Goal: Task Accomplishment & Management: Use online tool/utility

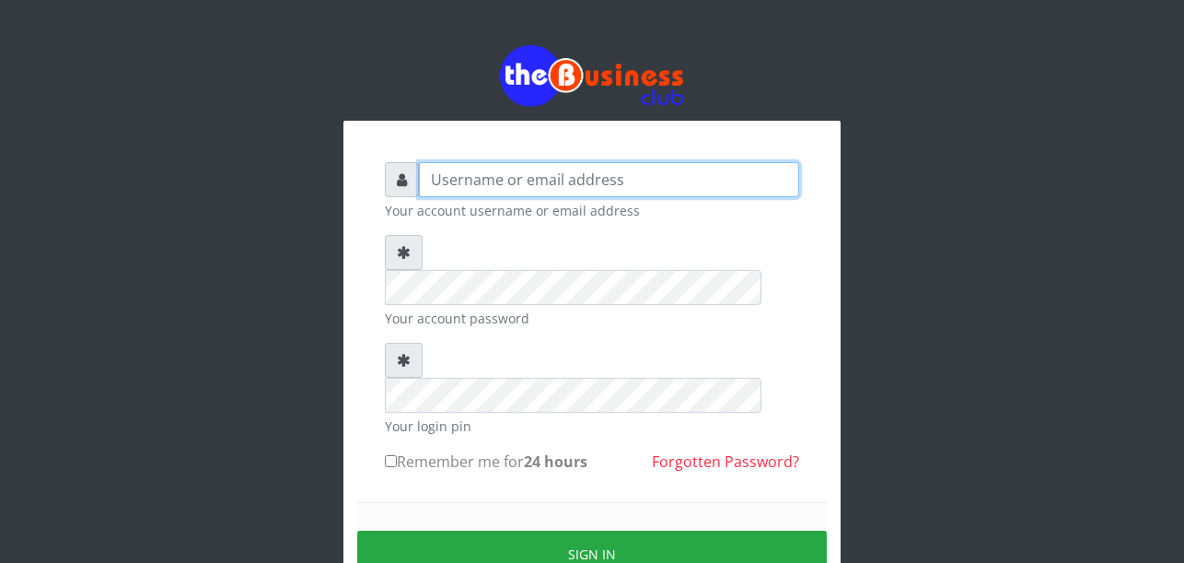
type input "Uchechukstelec"
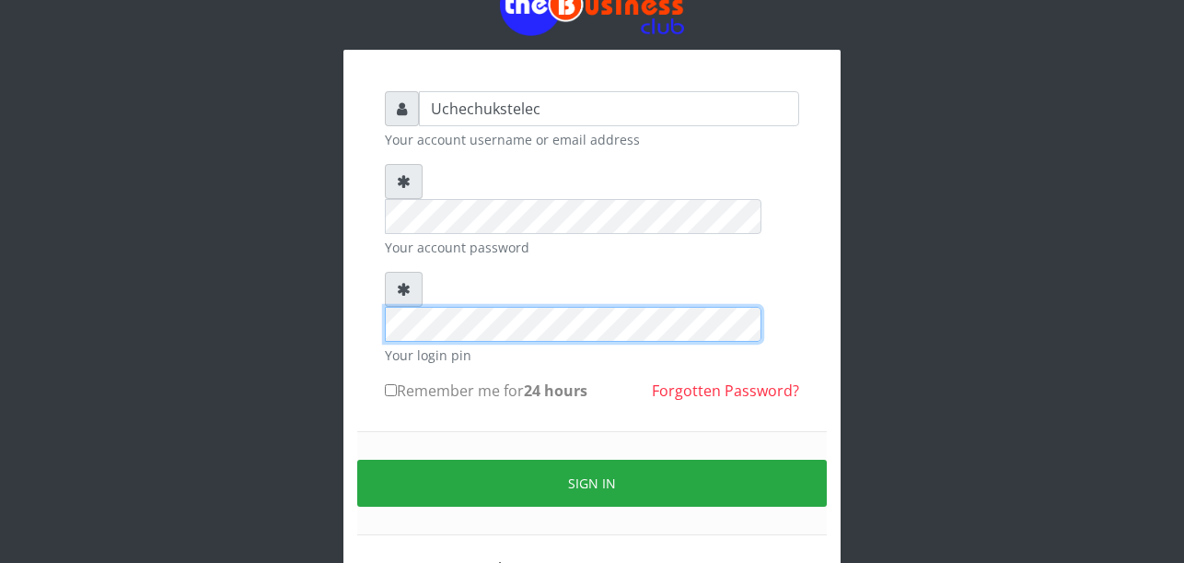
scroll to position [95, 0]
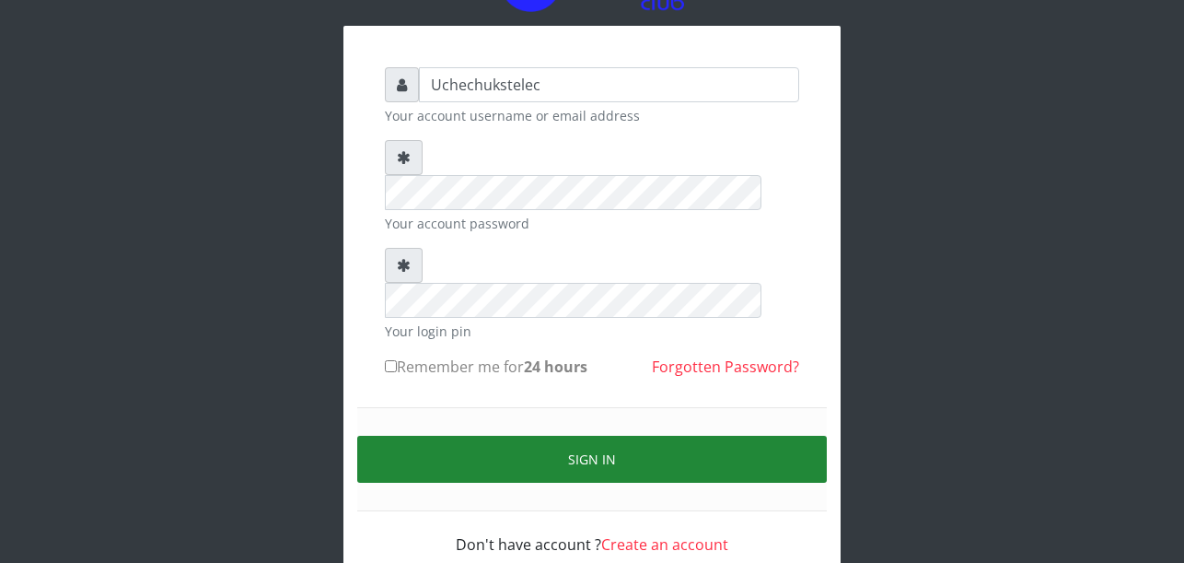
click at [641, 436] on button "Sign in" at bounding box center [592, 459] width 470 height 47
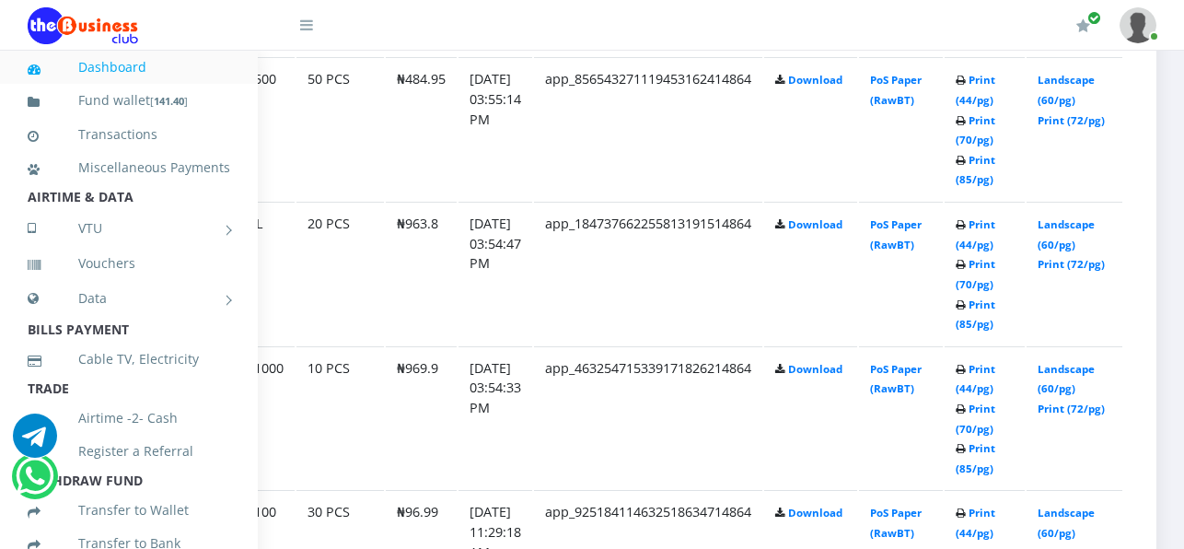
scroll to position [2405, 184]
click at [986, 471] on link "Print (85/pg)" at bounding box center [976, 458] width 40 height 34
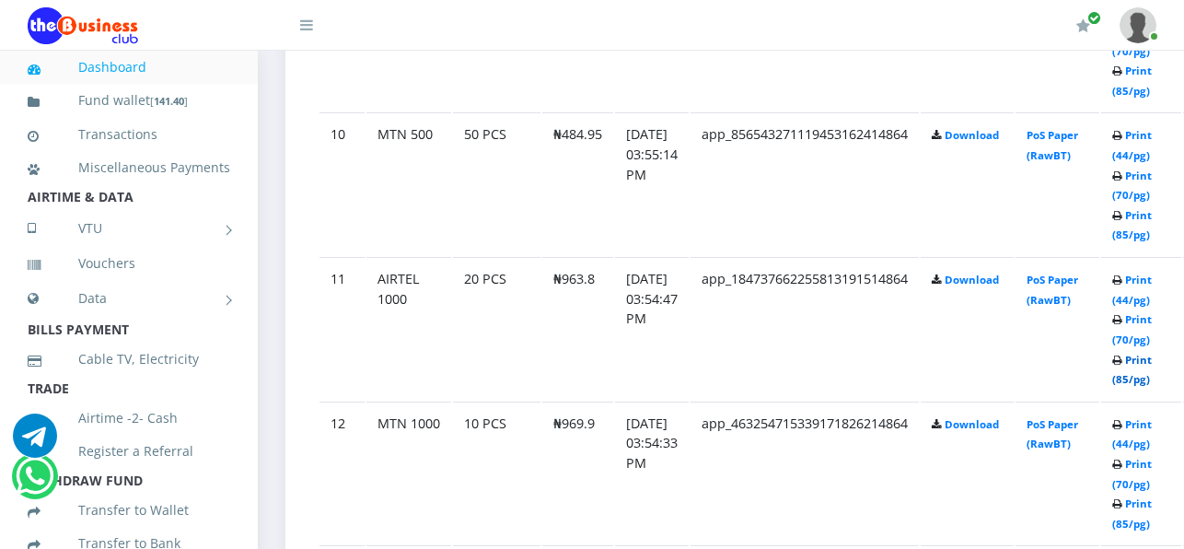
click at [1152, 366] on link "Print (85/pg)" at bounding box center [1132, 370] width 40 height 34
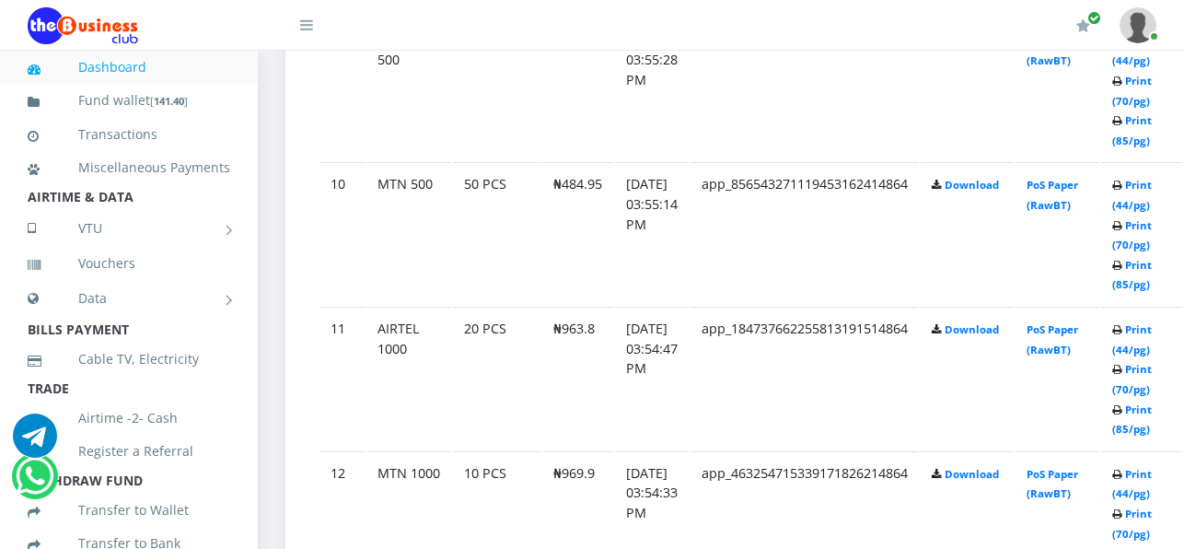
scroll to position [2299, 0]
click at [1152, 285] on link "Print (85/pg)" at bounding box center [1132, 276] width 40 height 34
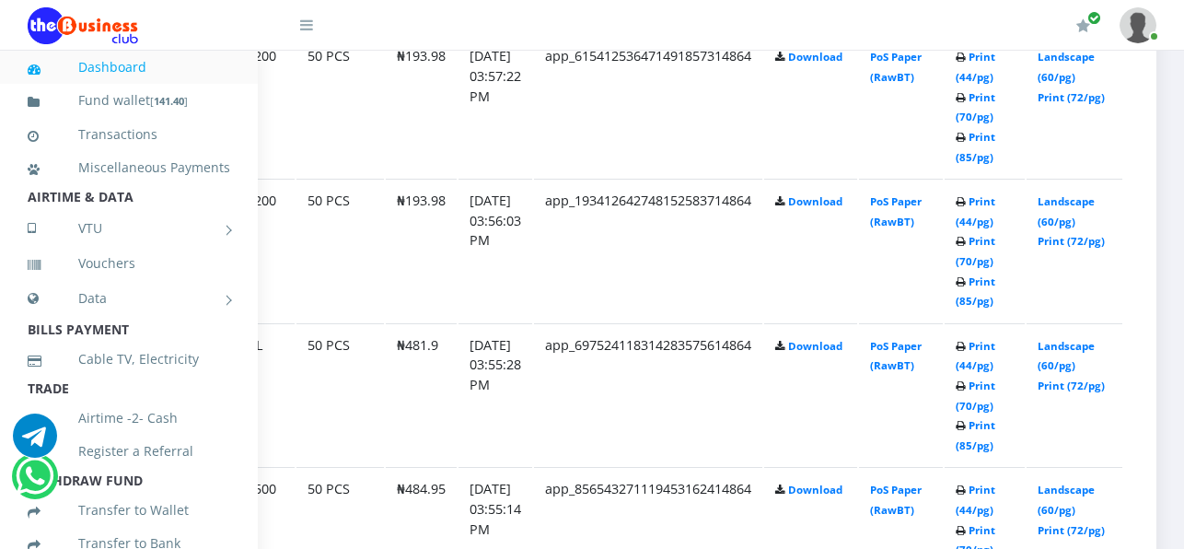
scroll to position [1995, 180]
click at [983, 301] on link "Print (85/pg)" at bounding box center [976, 291] width 40 height 34
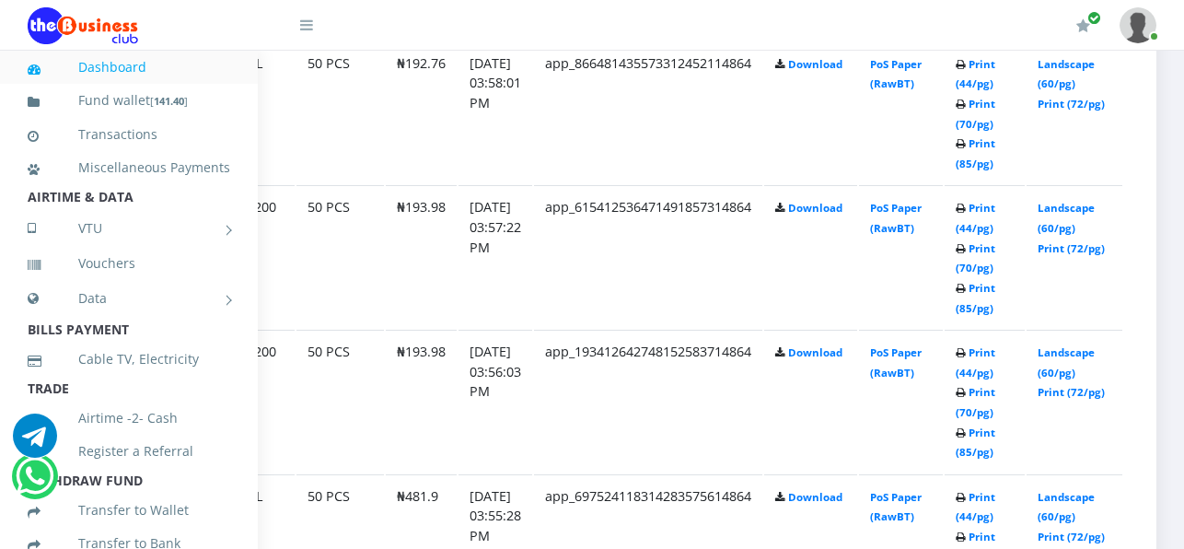
scroll to position [1835, 184]
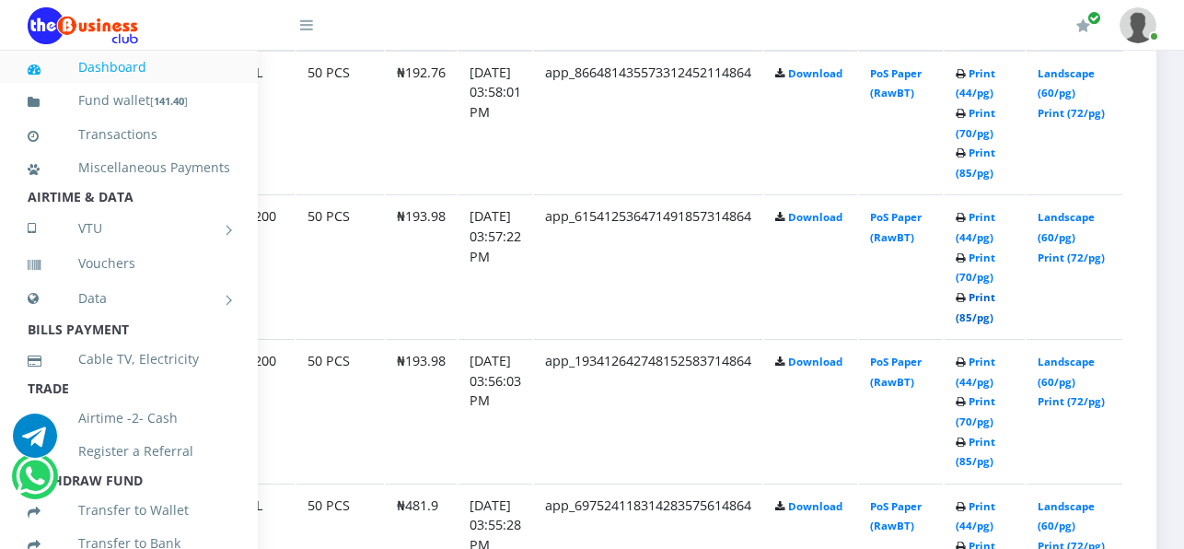
click at [973, 323] on link "Print (85/pg)" at bounding box center [976, 307] width 40 height 34
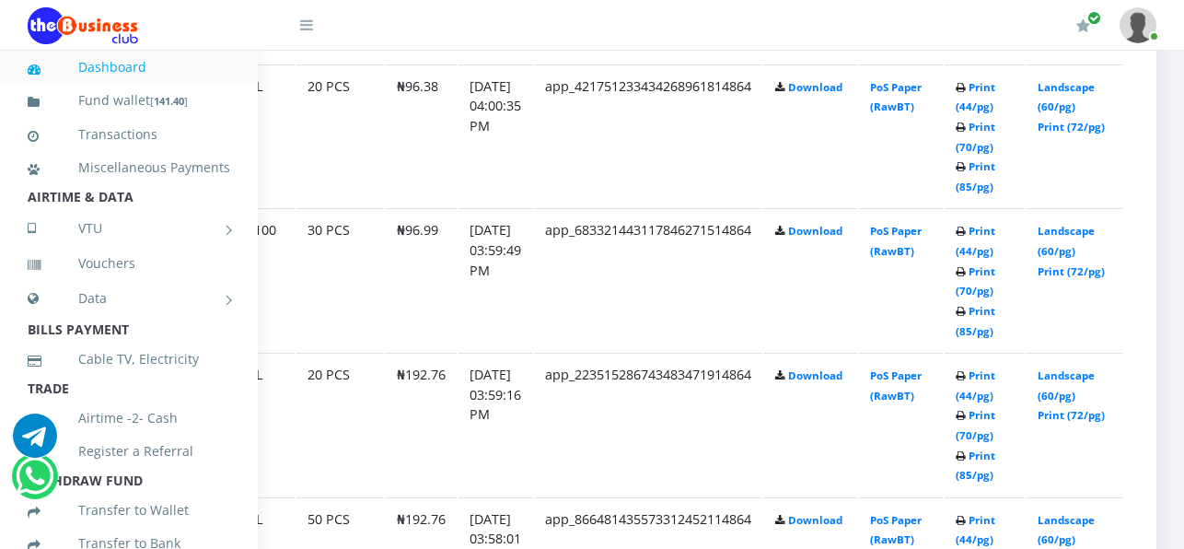
scroll to position [1389, 184]
click at [982, 334] on link "Print (85/pg)" at bounding box center [976, 321] width 40 height 34
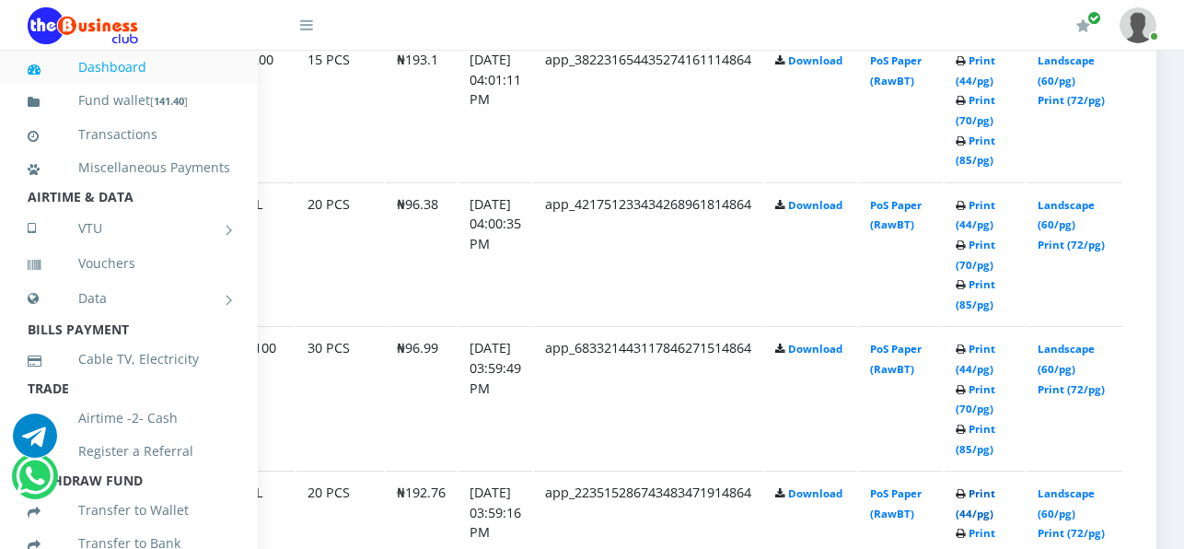
scroll to position [1269, 182]
click at [978, 307] on link "Print (85/pg)" at bounding box center [976, 296] width 40 height 34
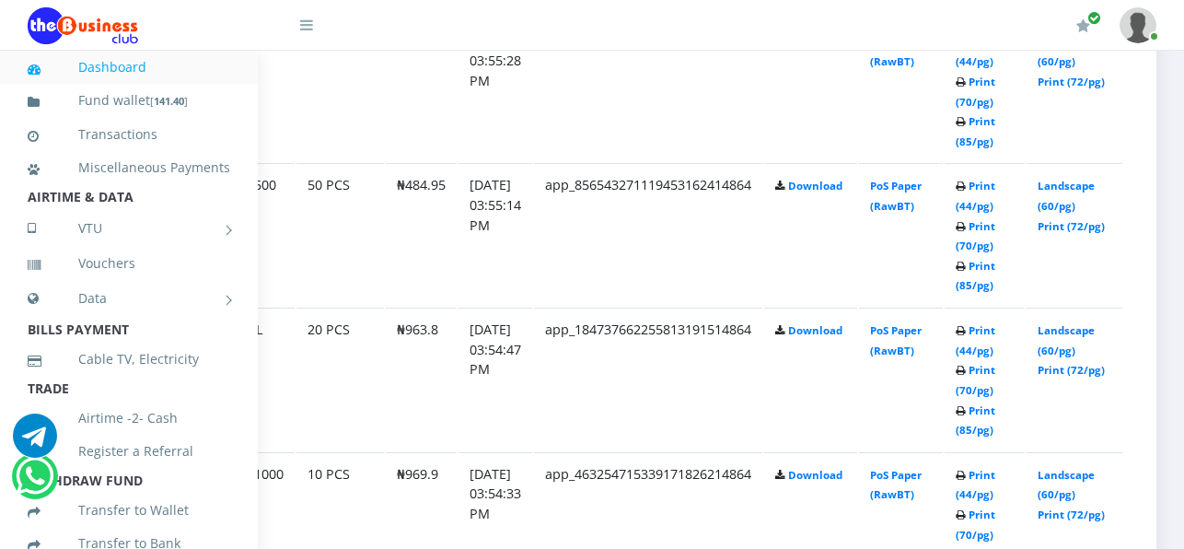
scroll to position [2299, 184]
click at [977, 429] on link "Print (85/pg)" at bounding box center [976, 420] width 40 height 34
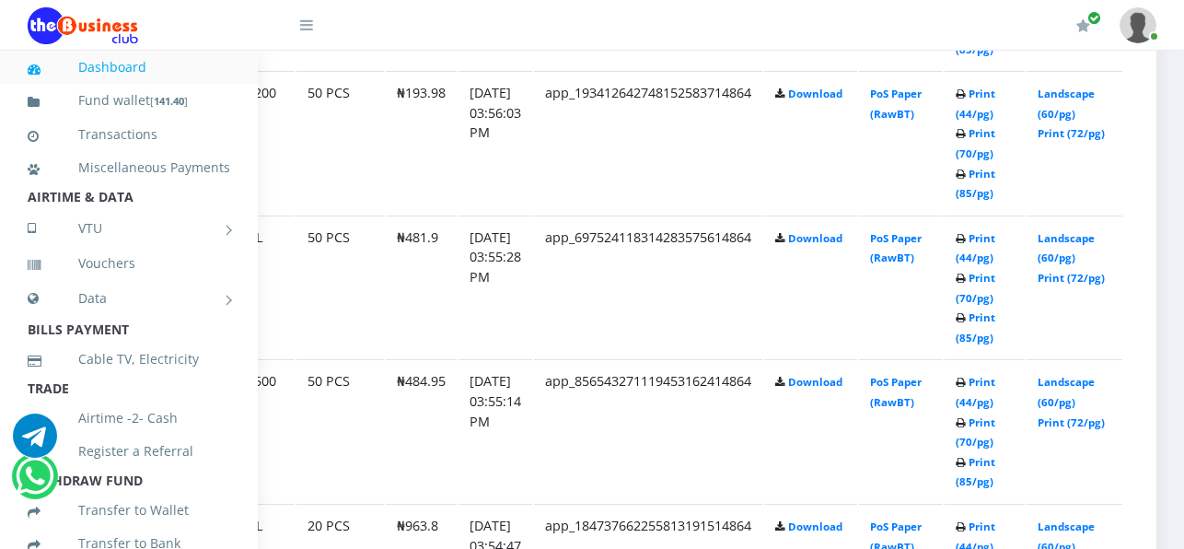
scroll to position [2103, 176]
click at [990, 328] on link "Print (85/pg)" at bounding box center [976, 327] width 40 height 34
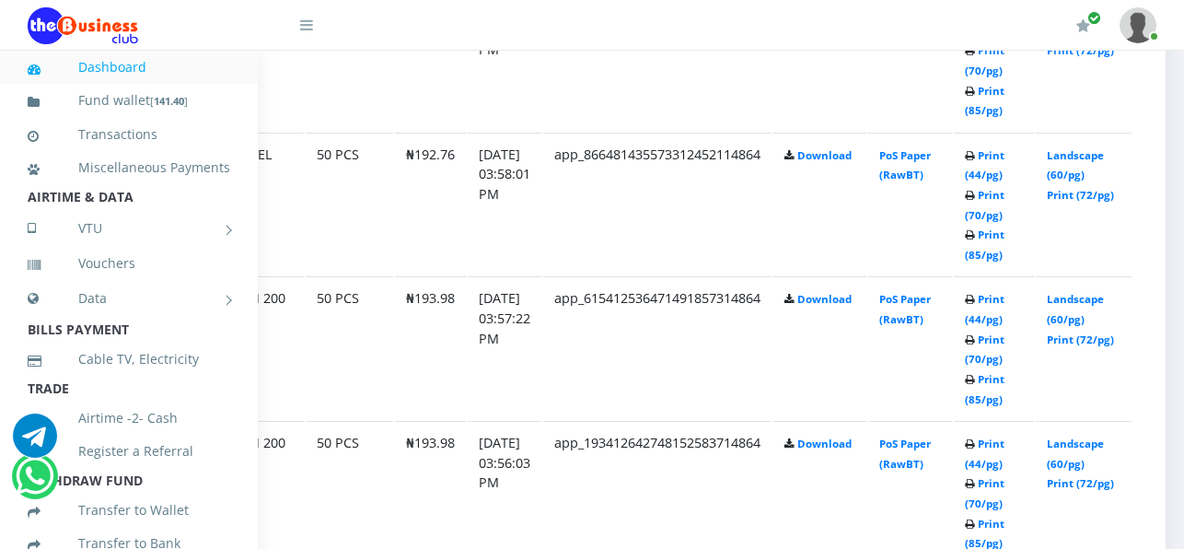
scroll to position [1753, 184]
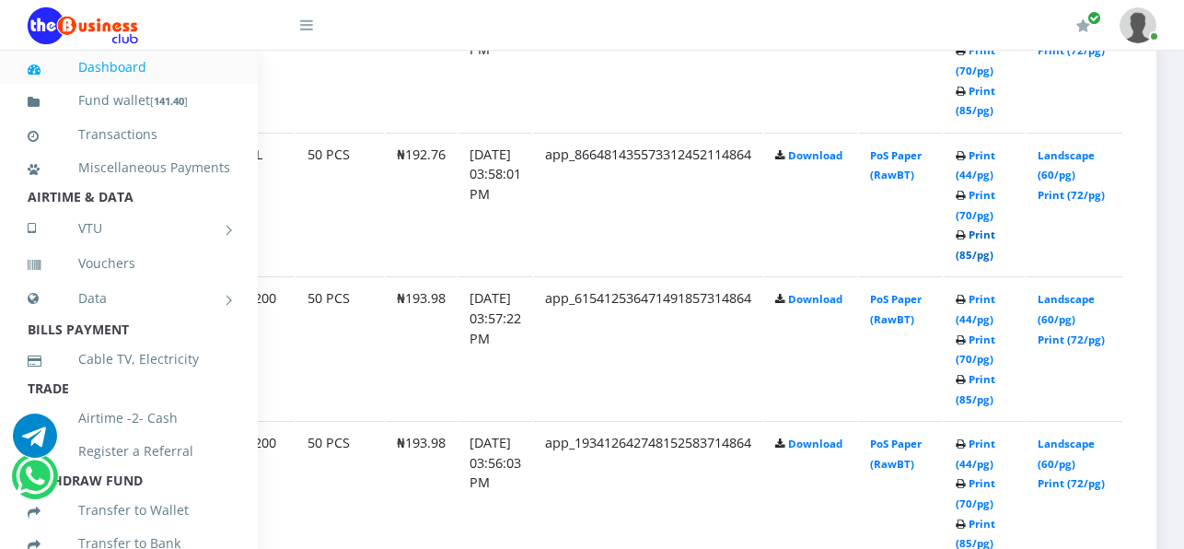
click at [973, 251] on link "Print (85/pg)" at bounding box center [976, 244] width 40 height 34
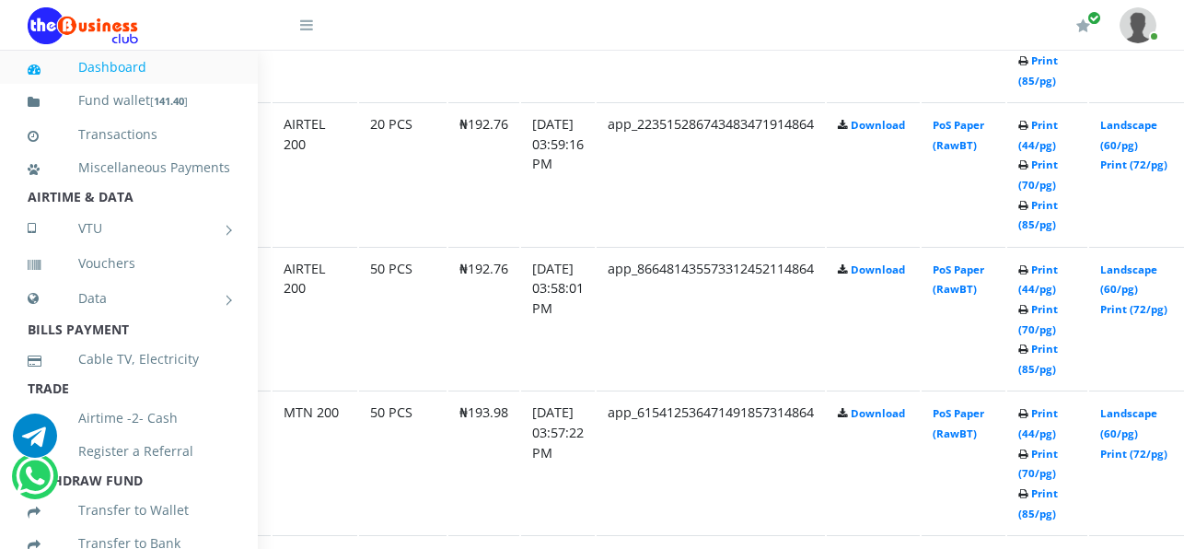
scroll to position [1639, 184]
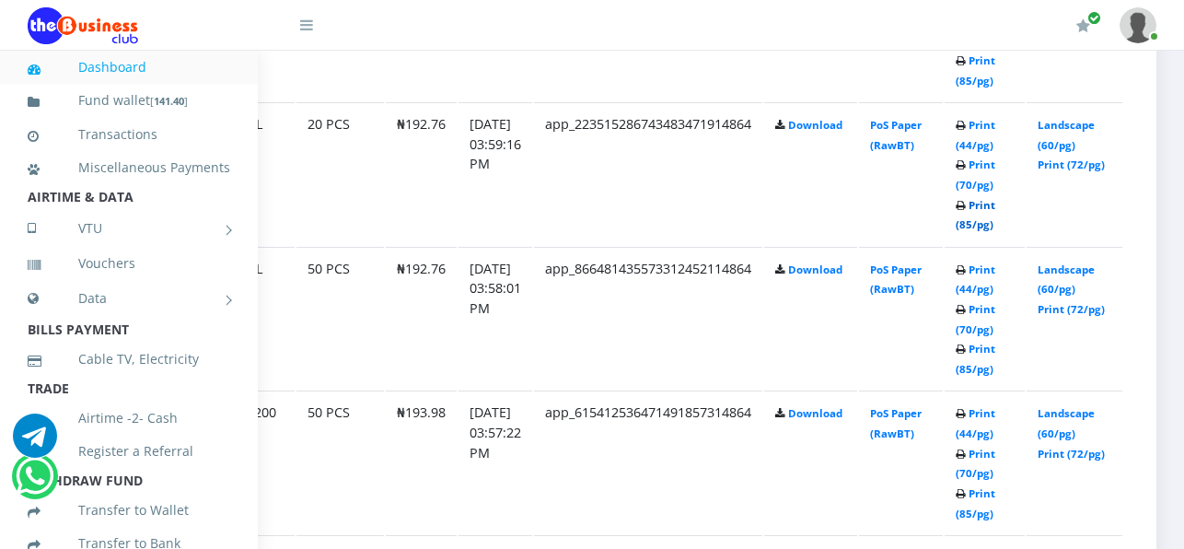
click at [971, 223] on link "Print (85/pg)" at bounding box center [976, 215] width 40 height 34
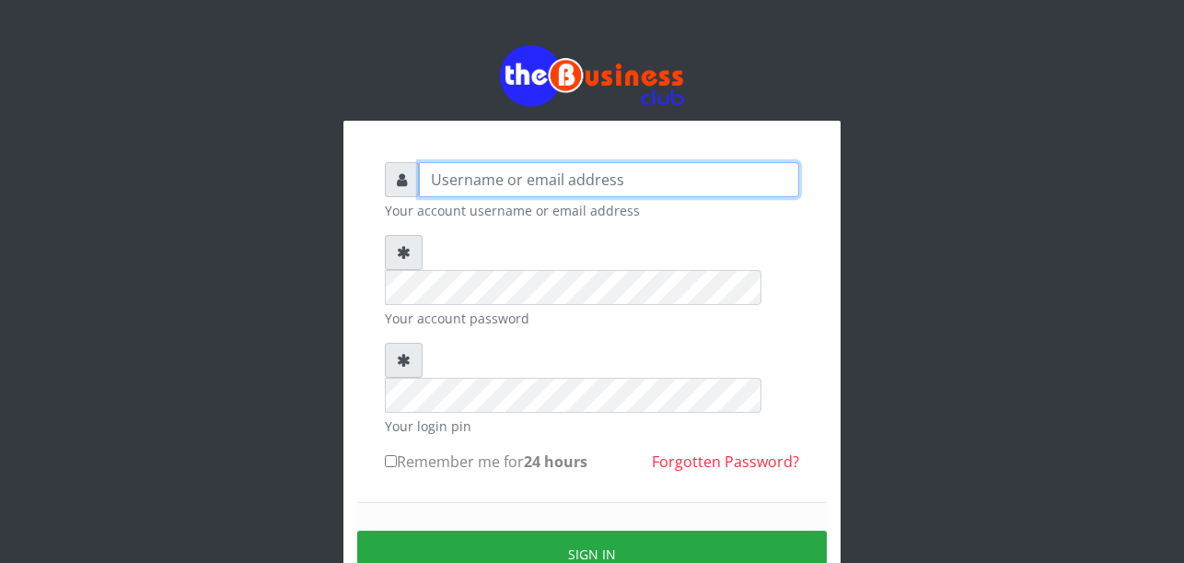
type input "Uchechukstelec"
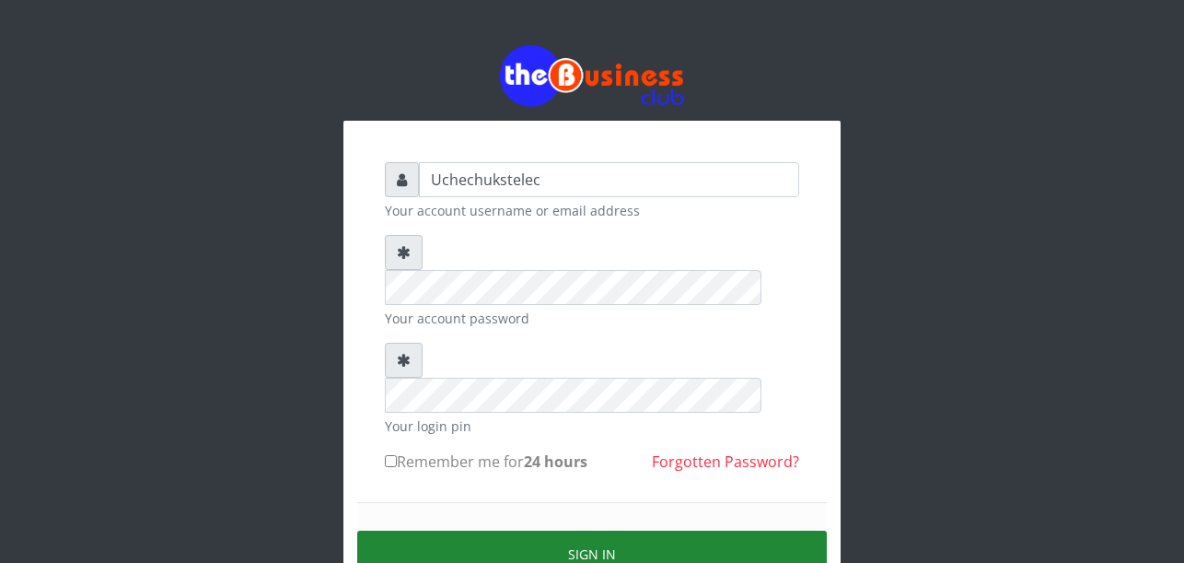
click at [641, 530] on button "Sign in" at bounding box center [592, 553] width 470 height 47
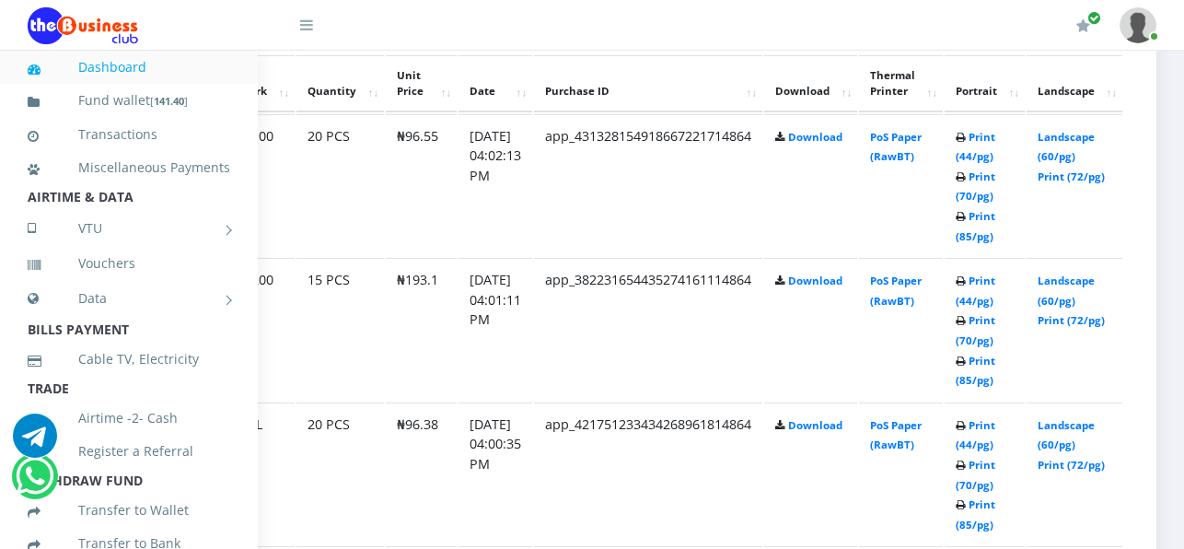
scroll to position [1051, 184]
click at [974, 378] on link "Print (85/pg)" at bounding box center [976, 371] width 40 height 34
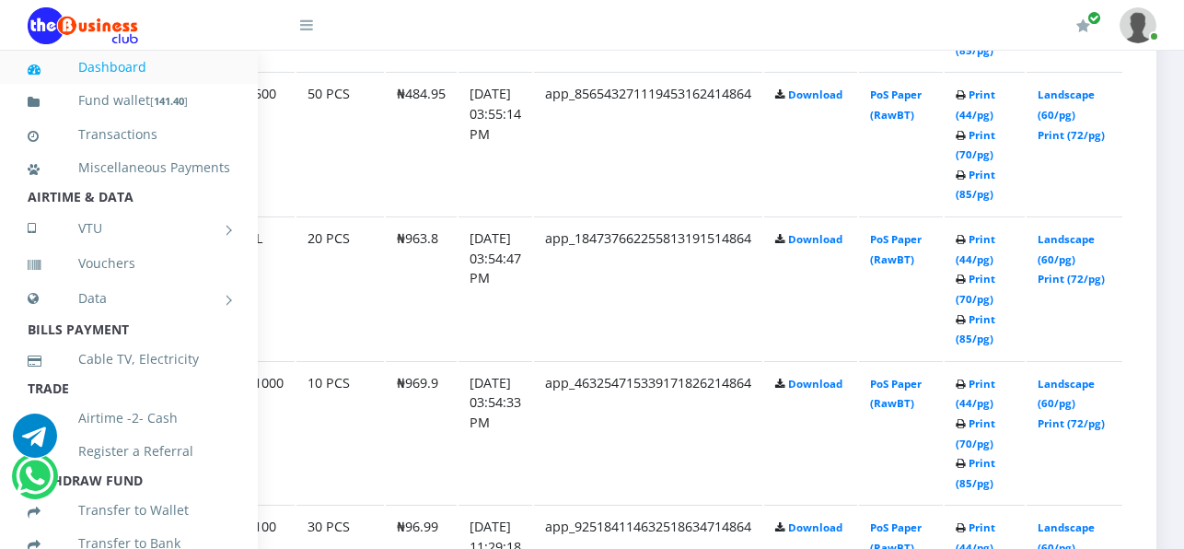
scroll to position [2390, 184]
click at [976, 481] on link "Print (85/pg)" at bounding box center [976, 473] width 40 height 34
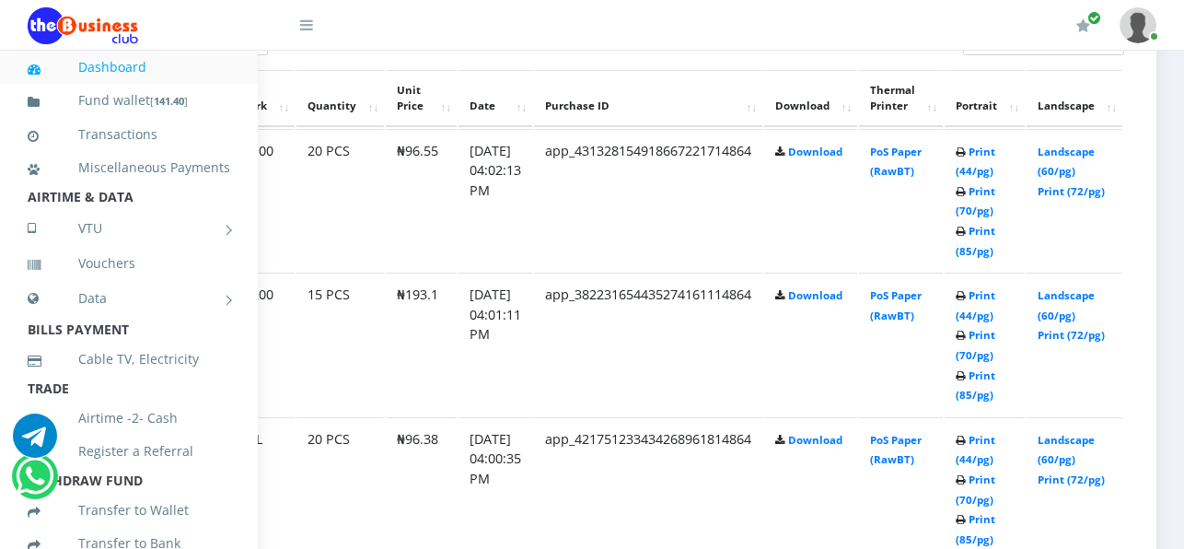
scroll to position [1011, 184]
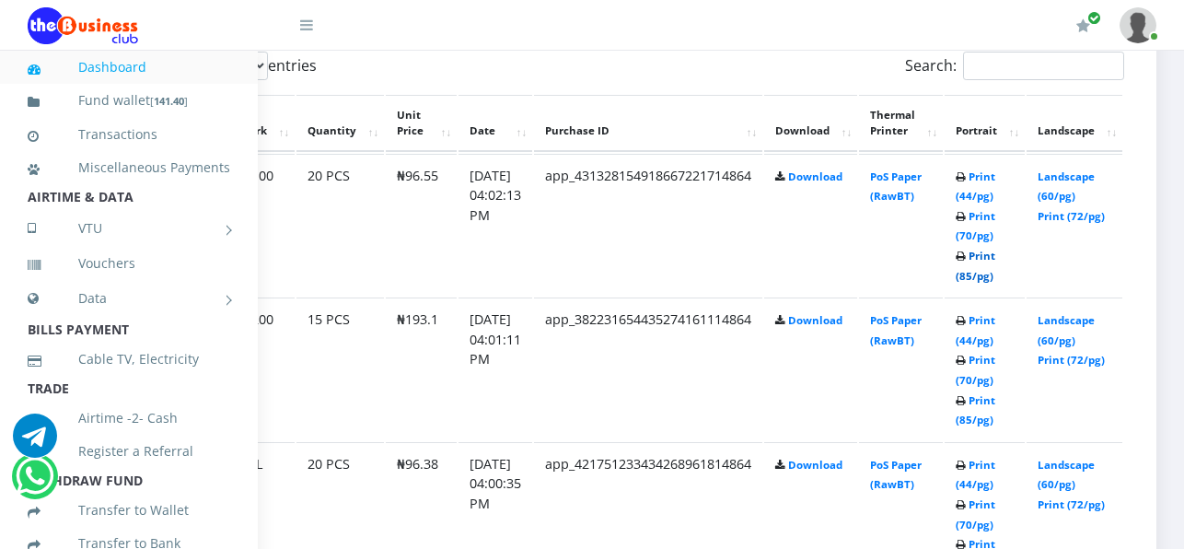
click at [977, 283] on link "Print (85/pg)" at bounding box center [976, 266] width 40 height 34
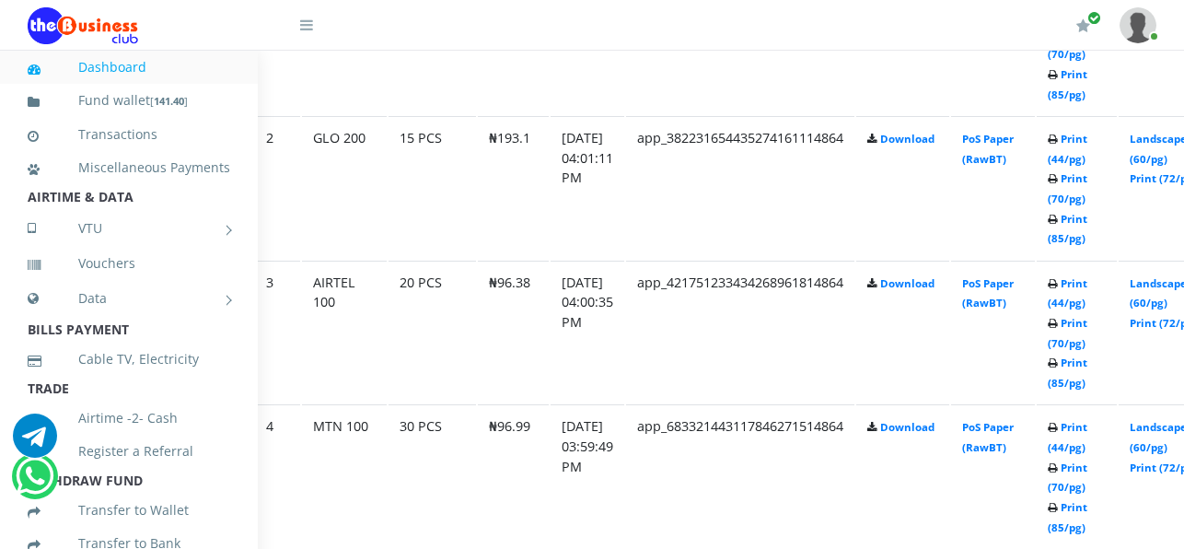
scroll to position [1195, 64]
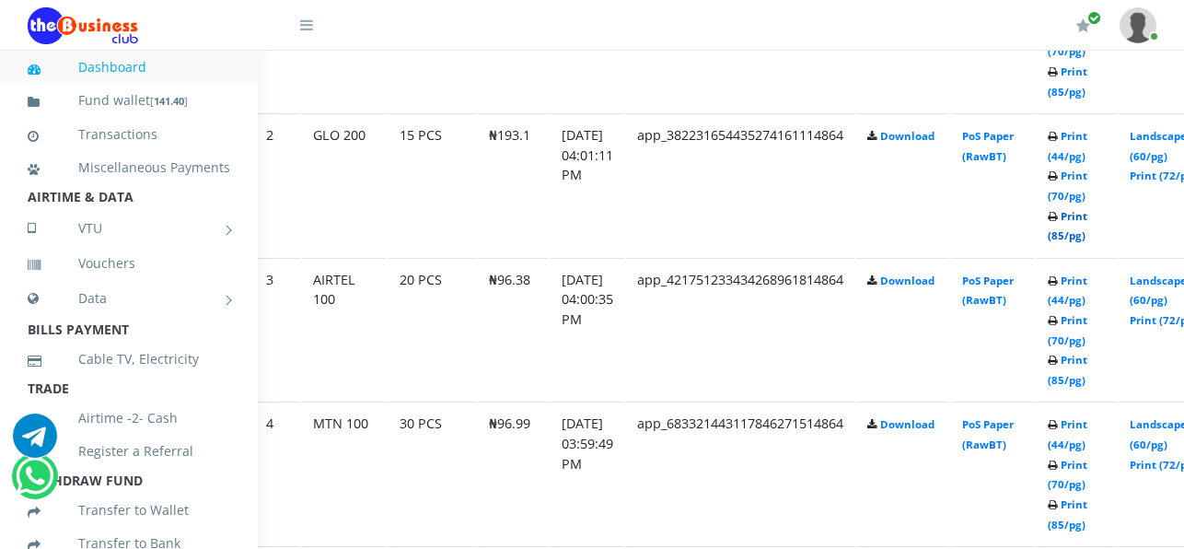
click at [1084, 238] on link "Print (85/pg)" at bounding box center [1068, 226] width 40 height 34
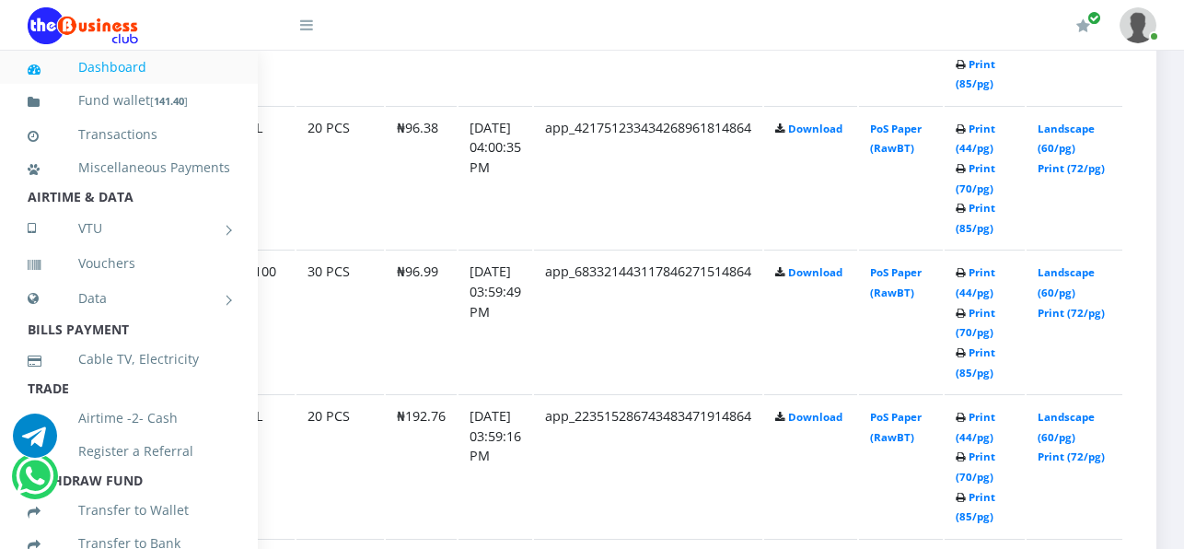
scroll to position [1347, 184]
click at [981, 370] on link "Print (85/pg)" at bounding box center [976, 362] width 40 height 34
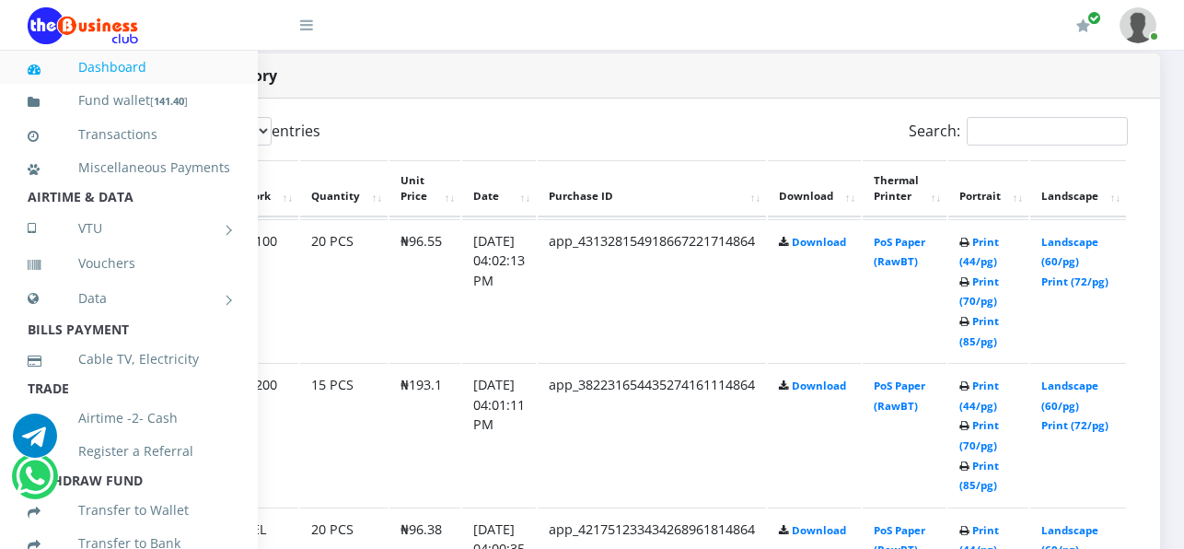
scroll to position [946, 184]
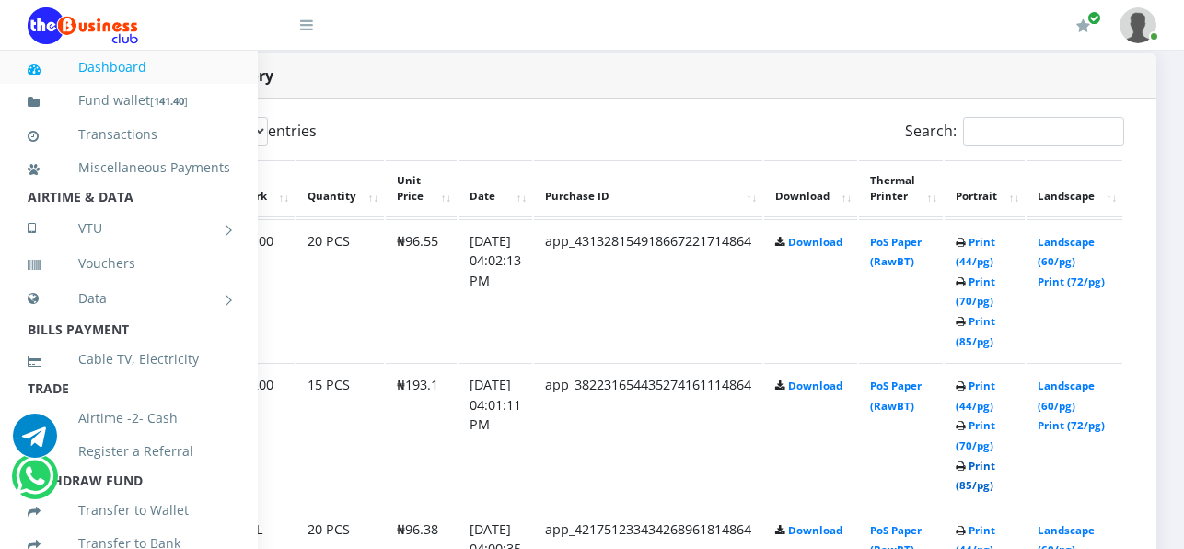
click at [984, 485] on link "Print (85/pg)" at bounding box center [976, 476] width 40 height 34
click at [988, 343] on link "Print (85/pg)" at bounding box center [976, 331] width 40 height 34
